Goal: Task Accomplishment & Management: Complete application form

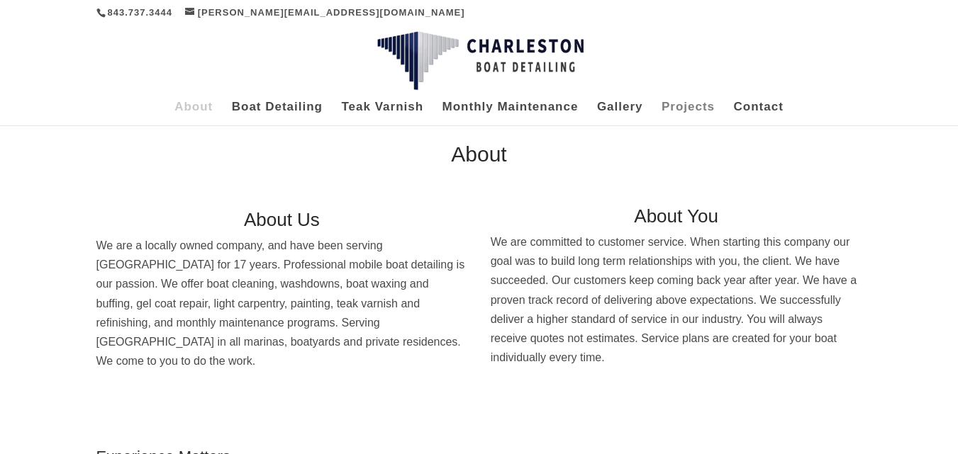
click at [692, 107] on link "Projects" at bounding box center [687, 113] width 53 height 23
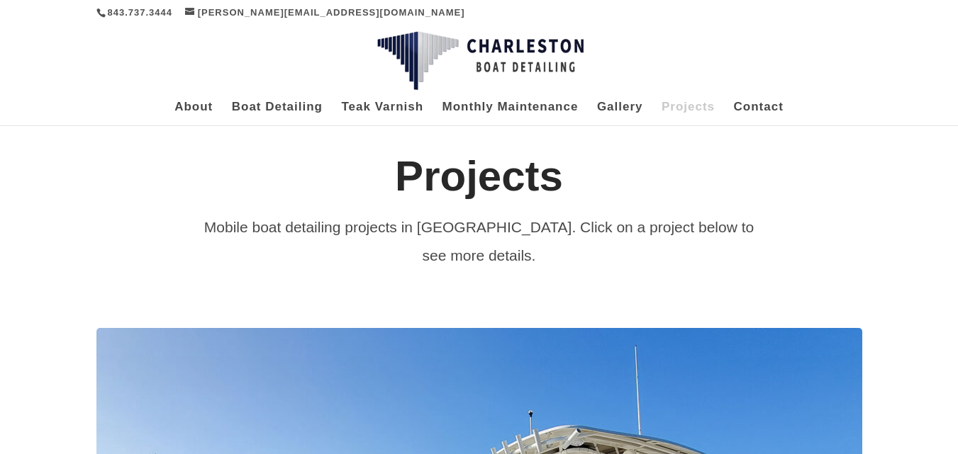
click at [761, 103] on link "Contact" at bounding box center [759, 113] width 50 height 23
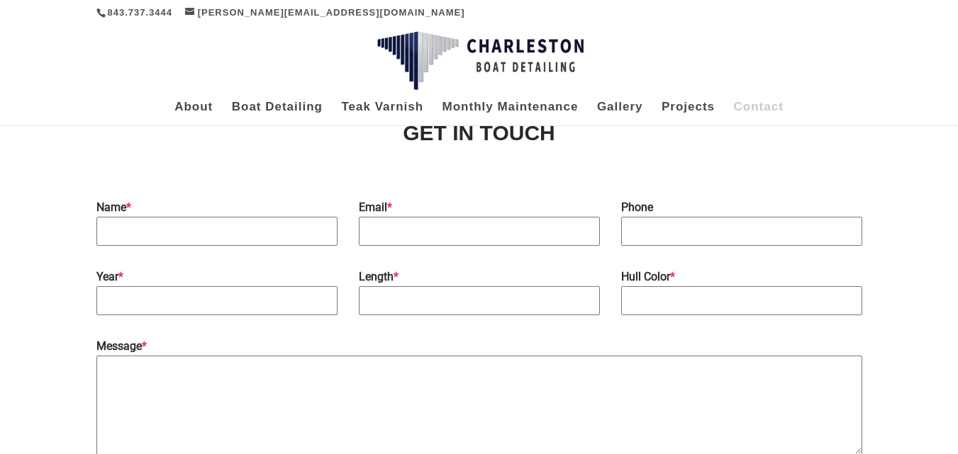
scroll to position [76, 0]
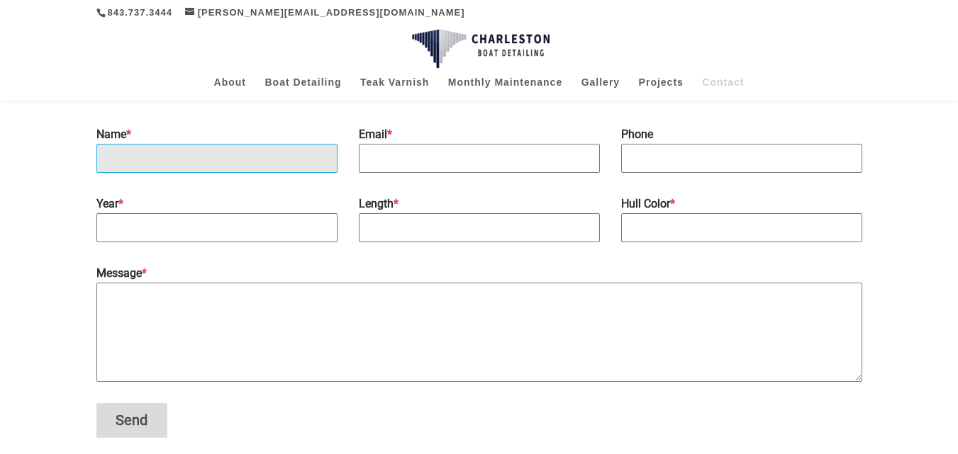
click at [106, 155] on input "Name *" at bounding box center [216, 158] width 241 height 29
type input "[PERSON_NAME]"
type input "[EMAIL_ADDRESS][DOMAIN_NAME]"
type input "7039010498"
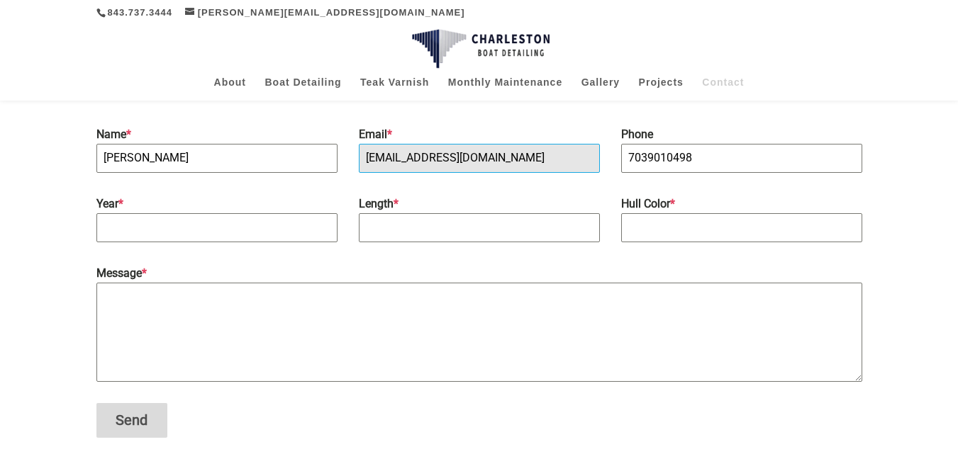
click at [478, 162] on input "[EMAIL_ADDRESS][DOMAIN_NAME]" at bounding box center [479, 158] width 241 height 29
type input "[EMAIL_ADDRESS][DOMAIN_NAME]"
click at [121, 223] on input "Year *" at bounding box center [216, 227] width 241 height 29
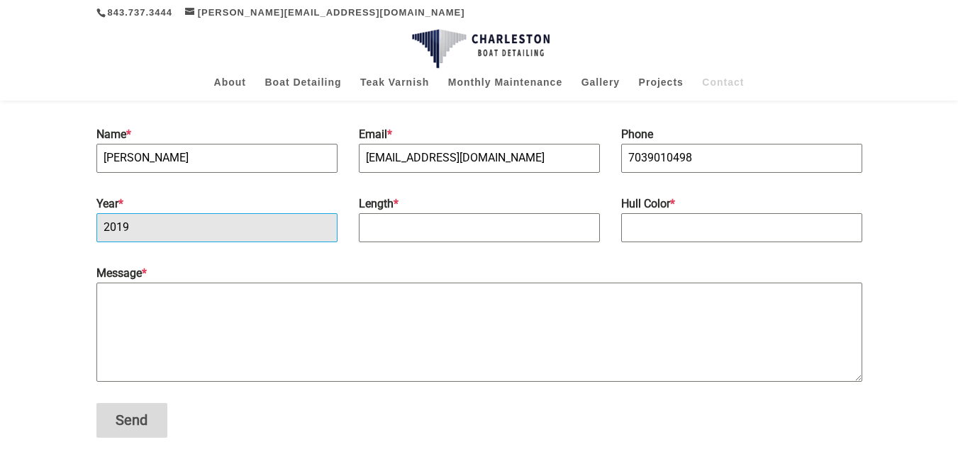
click at [120, 223] on input "2019" at bounding box center [216, 227] width 241 height 29
type input "2019"
click at [371, 220] on input "Length *" at bounding box center [479, 227] width 241 height 29
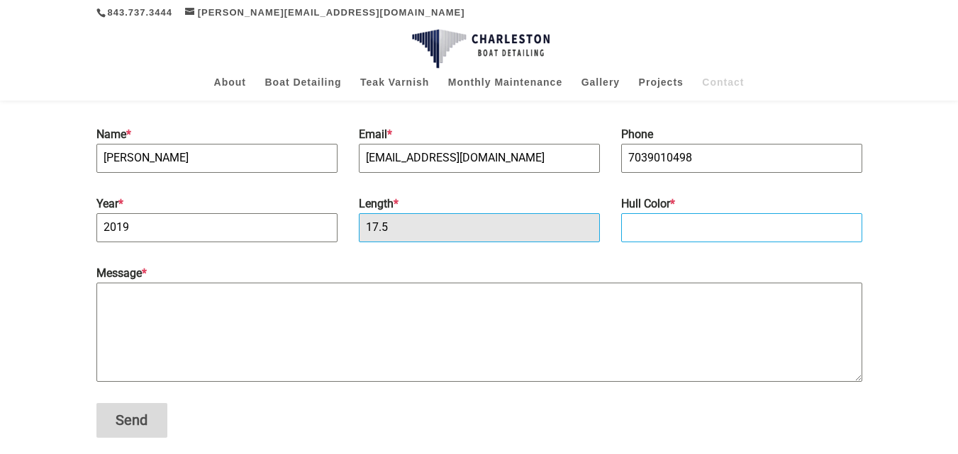
type input "17.5"
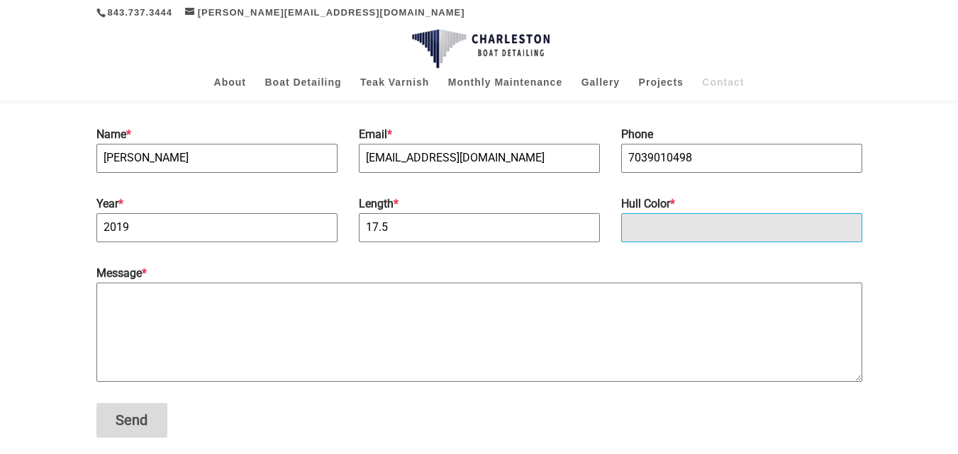
click at [635, 214] on input "Hull Color *" at bounding box center [741, 227] width 241 height 29
type input "black"
click at [101, 292] on textarea "Message *" at bounding box center [479, 332] width 766 height 99
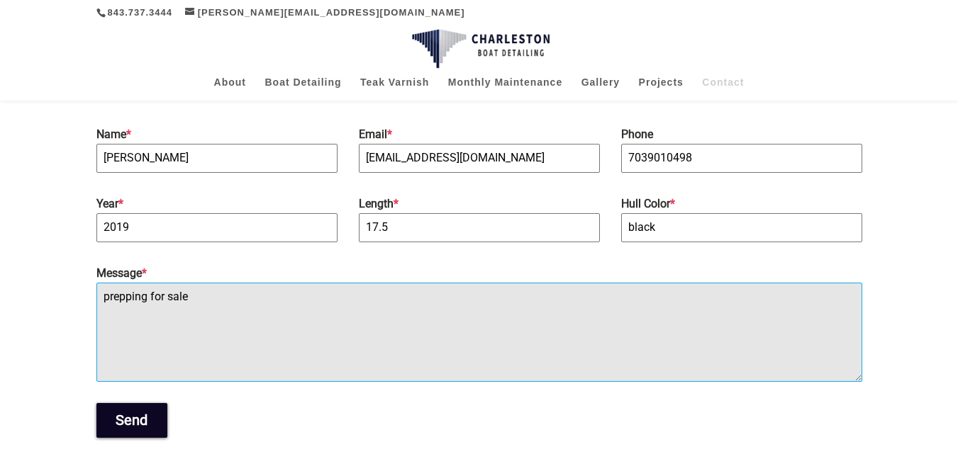
type textarea "prepping for sale"
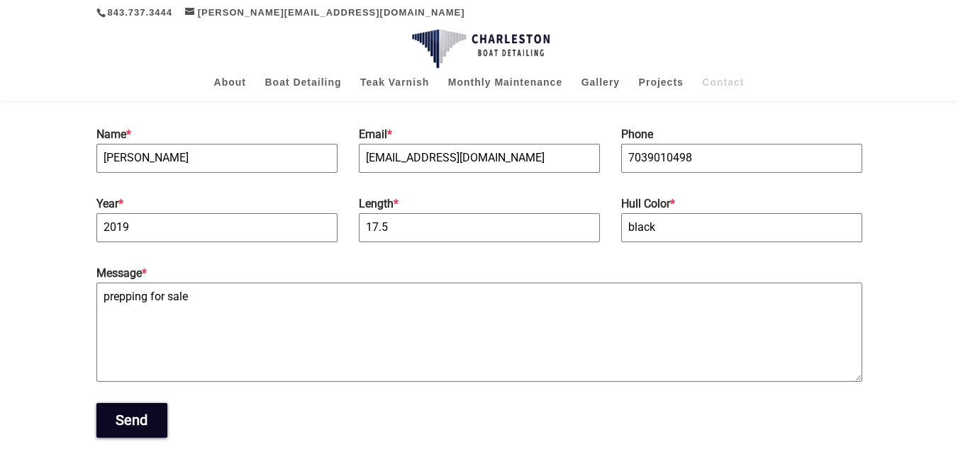
click at [126, 419] on button "Send" at bounding box center [131, 420] width 71 height 35
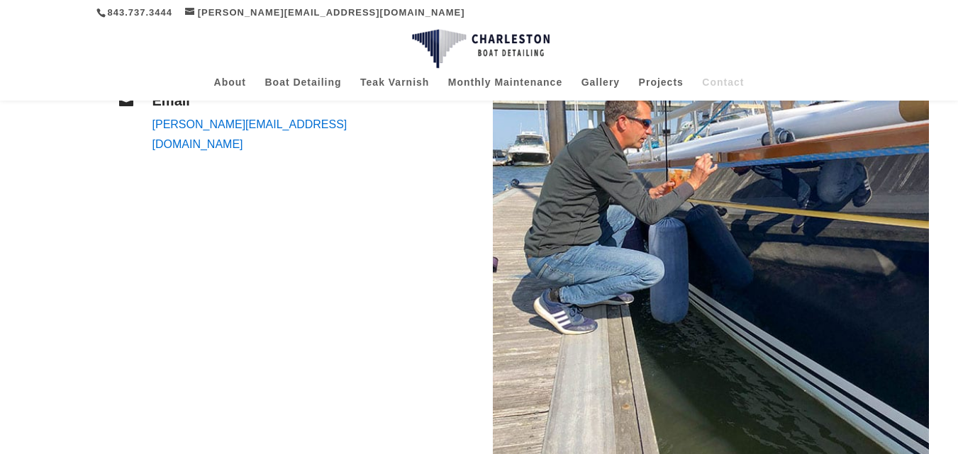
scroll to position [331, 0]
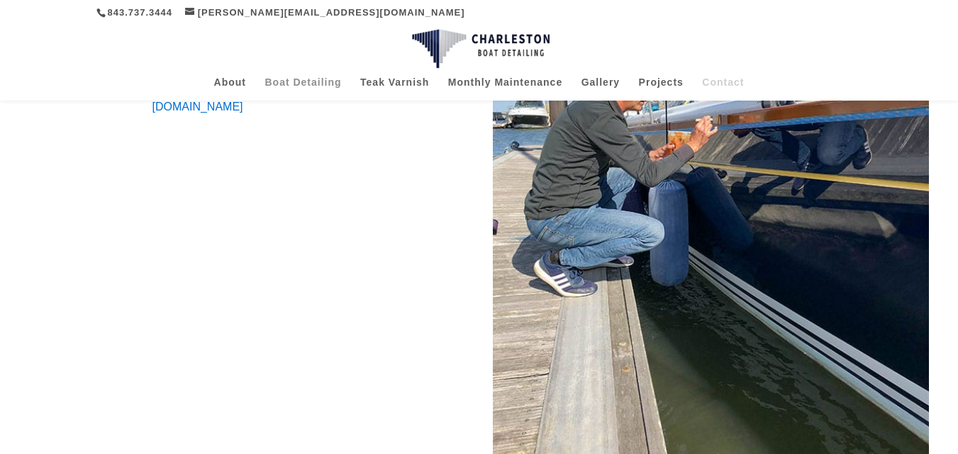
click at [306, 84] on link "Boat Detailing" at bounding box center [302, 88] width 77 height 23
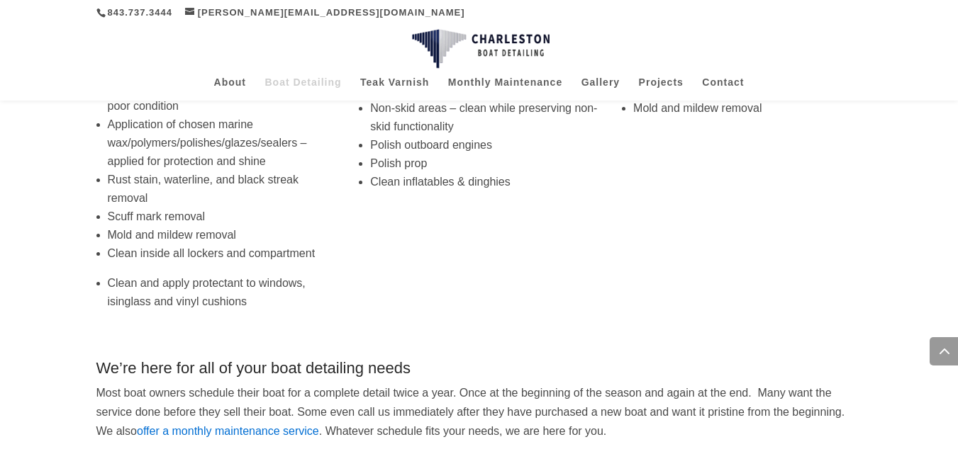
scroll to position [703, 0]
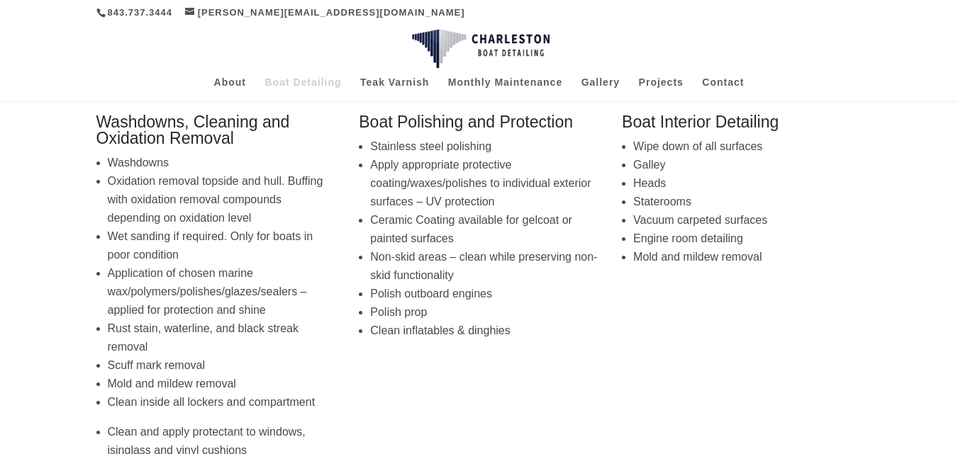
scroll to position [230, 0]
